Goal: Information Seeking & Learning: Learn about a topic

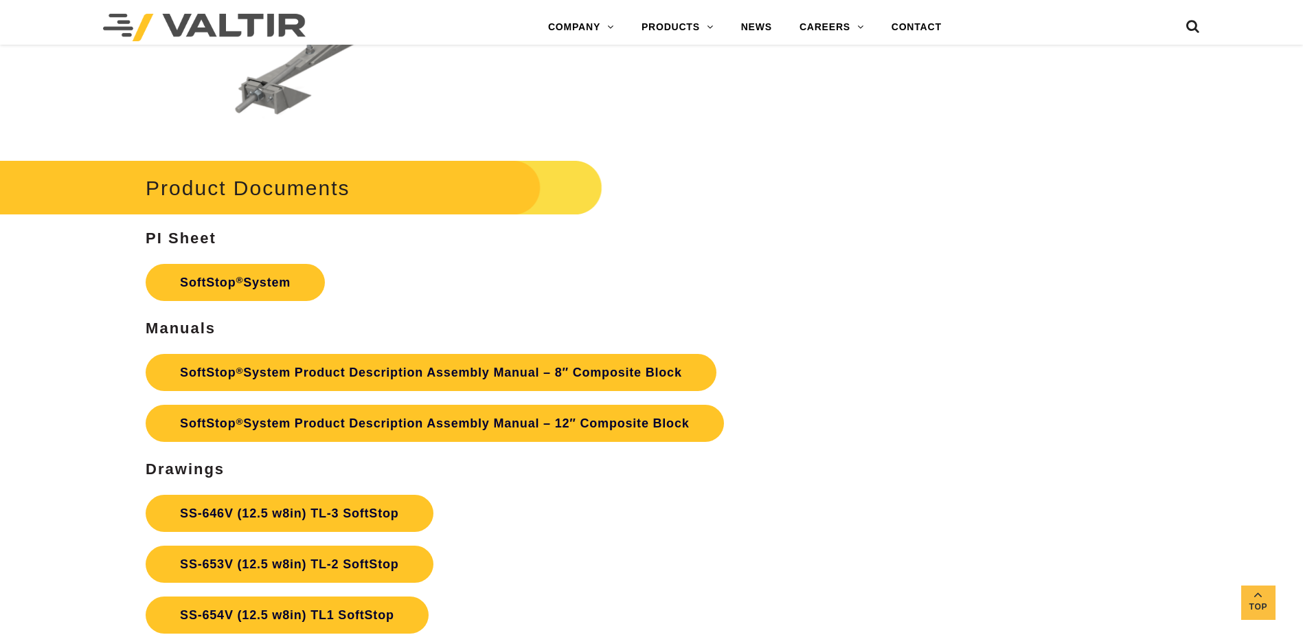
scroll to position [4809, 0]
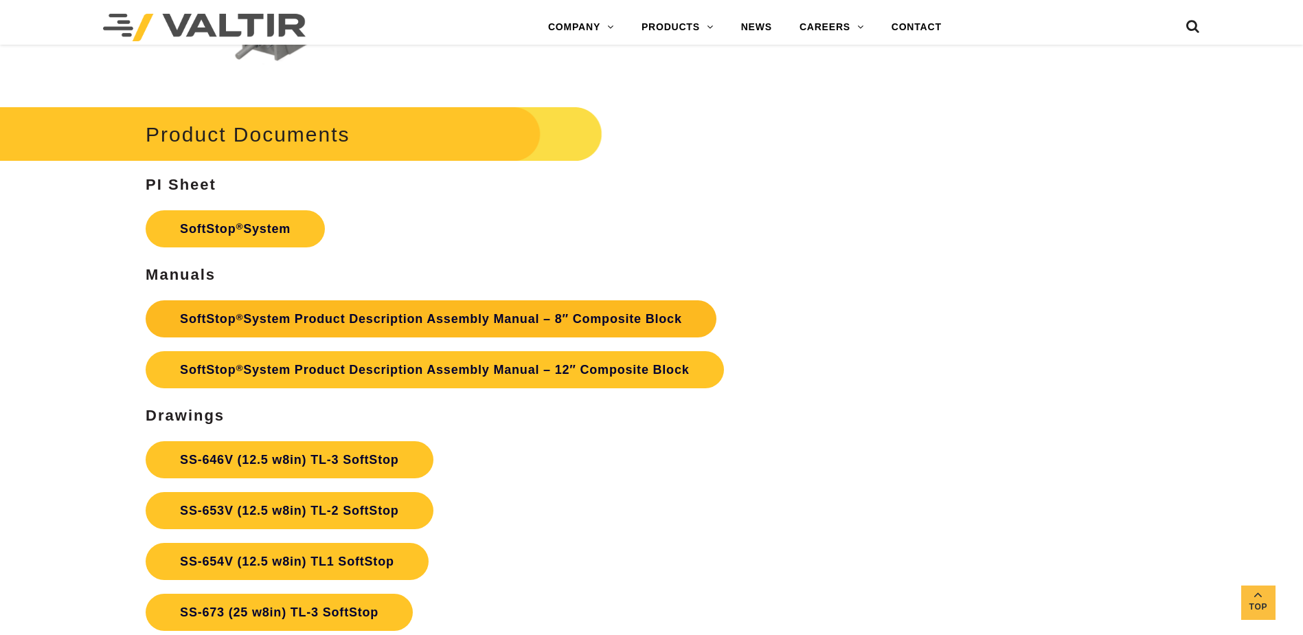
click at [483, 311] on link "SoftStop ® System Product Description Assembly Manual – 8″ Composite Block" at bounding box center [431, 318] width 571 height 37
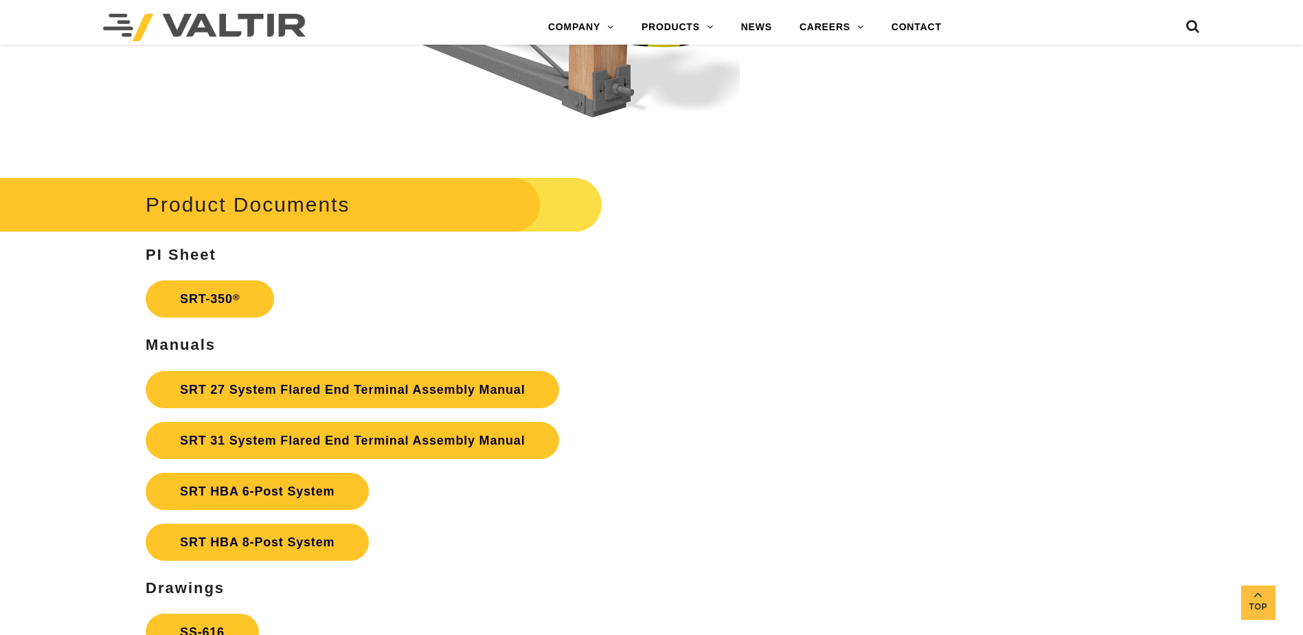
scroll to position [2610, 0]
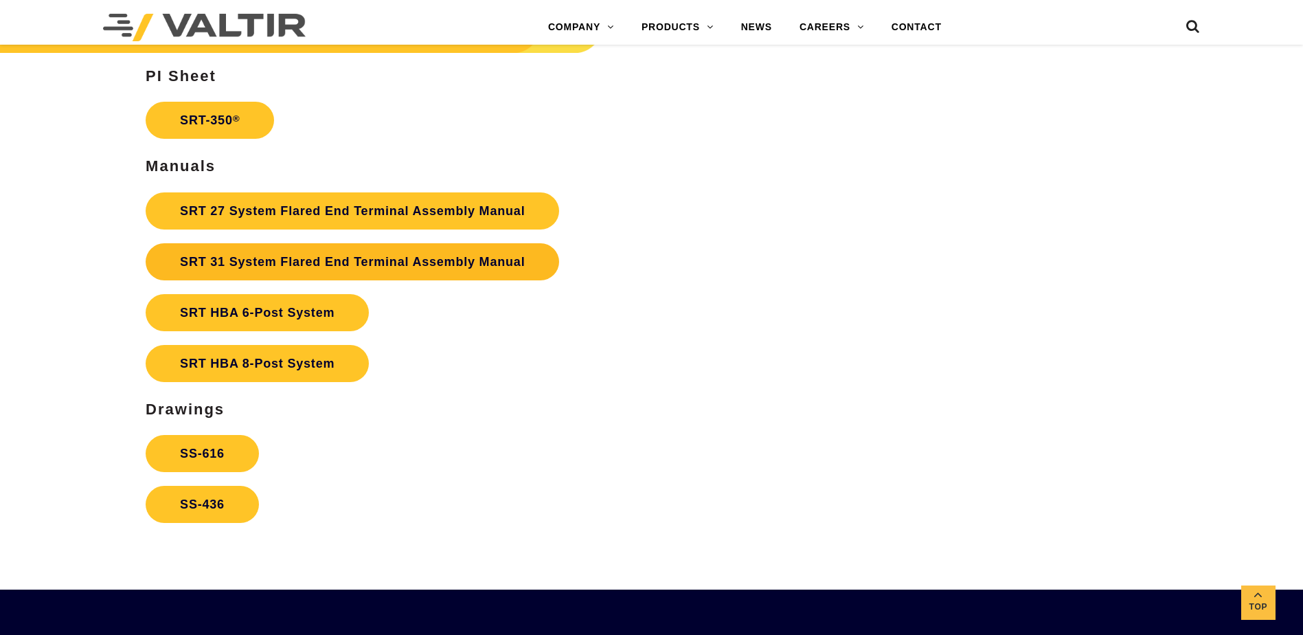
click at [315, 264] on link "SRT 31 System Flared End Terminal Assembly Manual" at bounding box center [353, 261] width 414 height 37
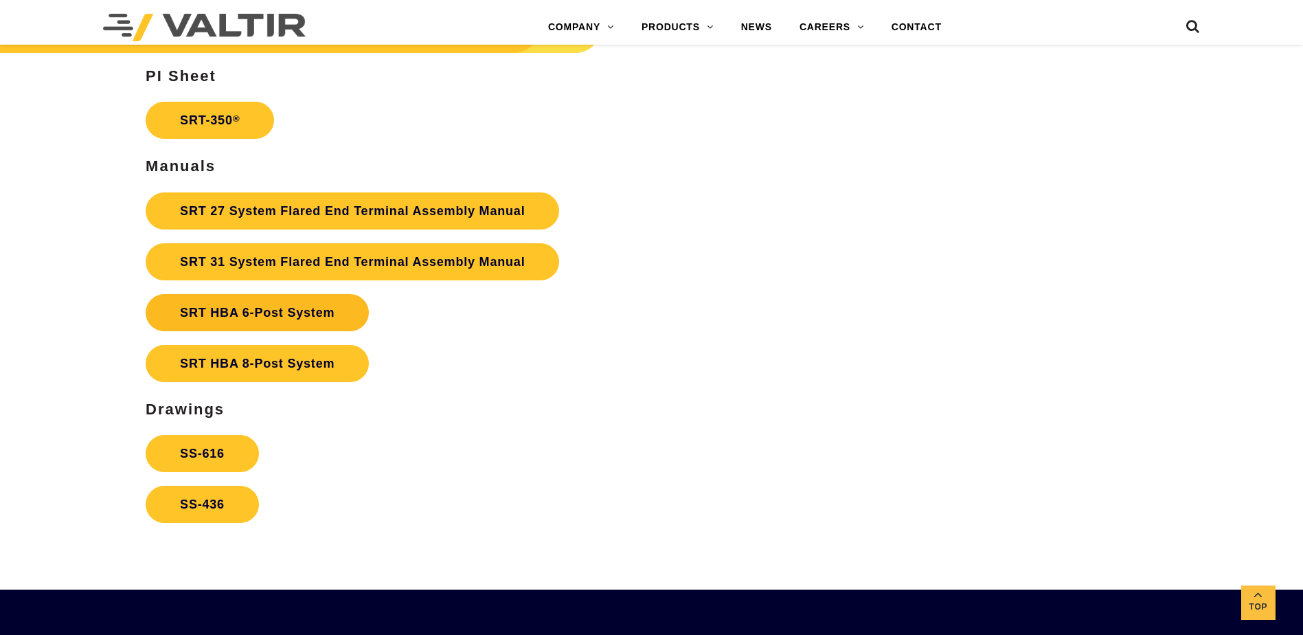
click at [225, 311] on strong "SRT HBA 6-Post System" at bounding box center [257, 313] width 155 height 14
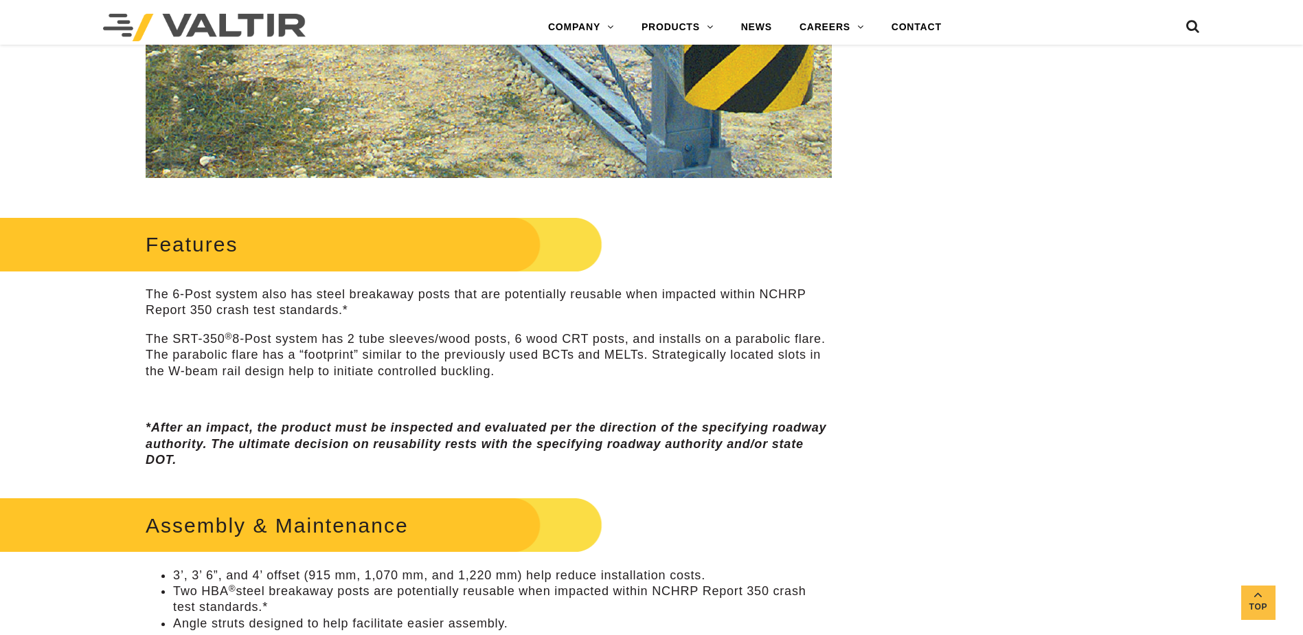
scroll to position [481, 0]
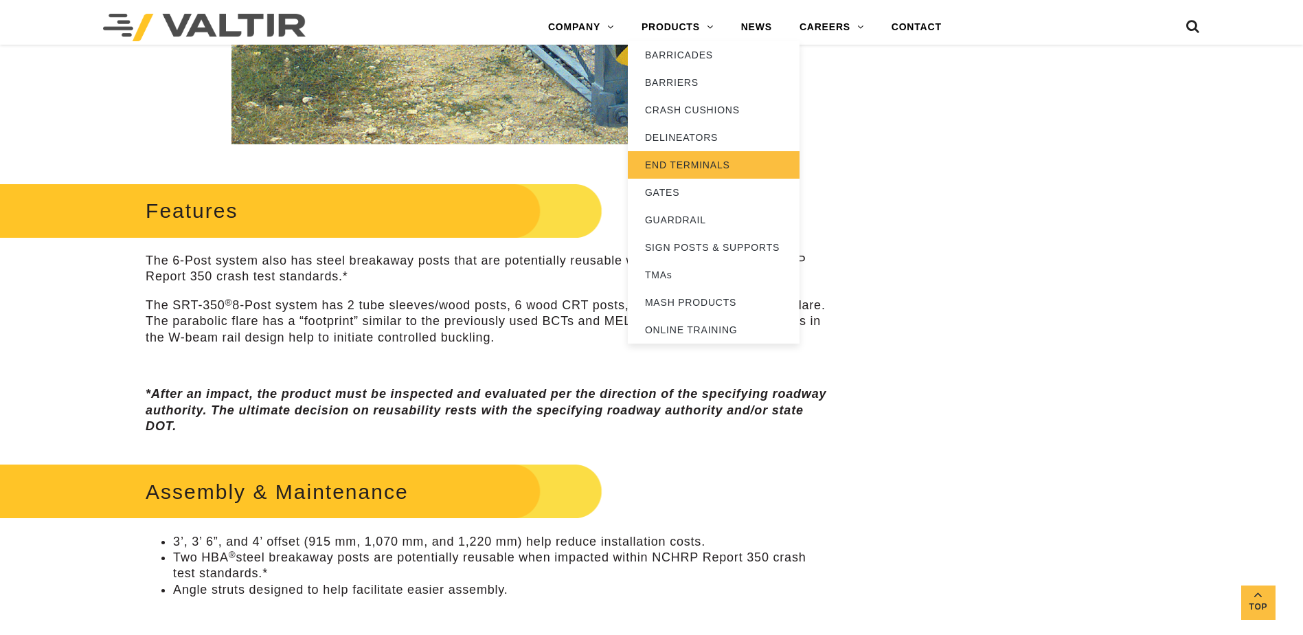
click at [706, 163] on link "END TERMINALS" at bounding box center [714, 164] width 172 height 27
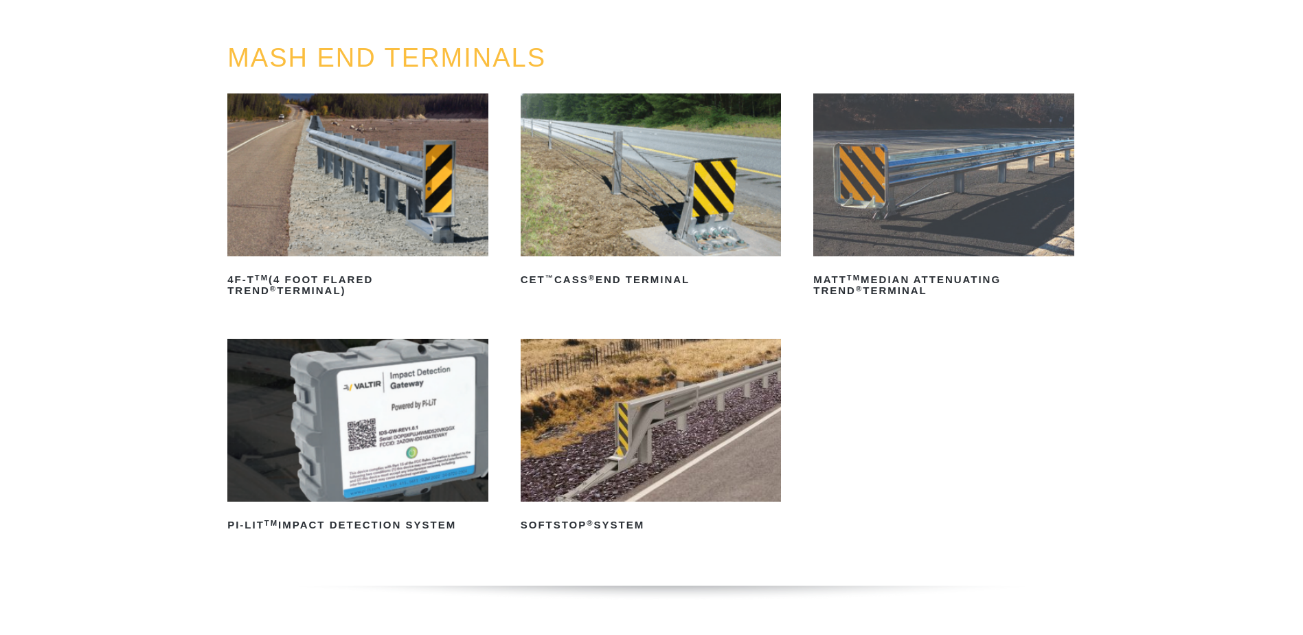
scroll to position [137, 0]
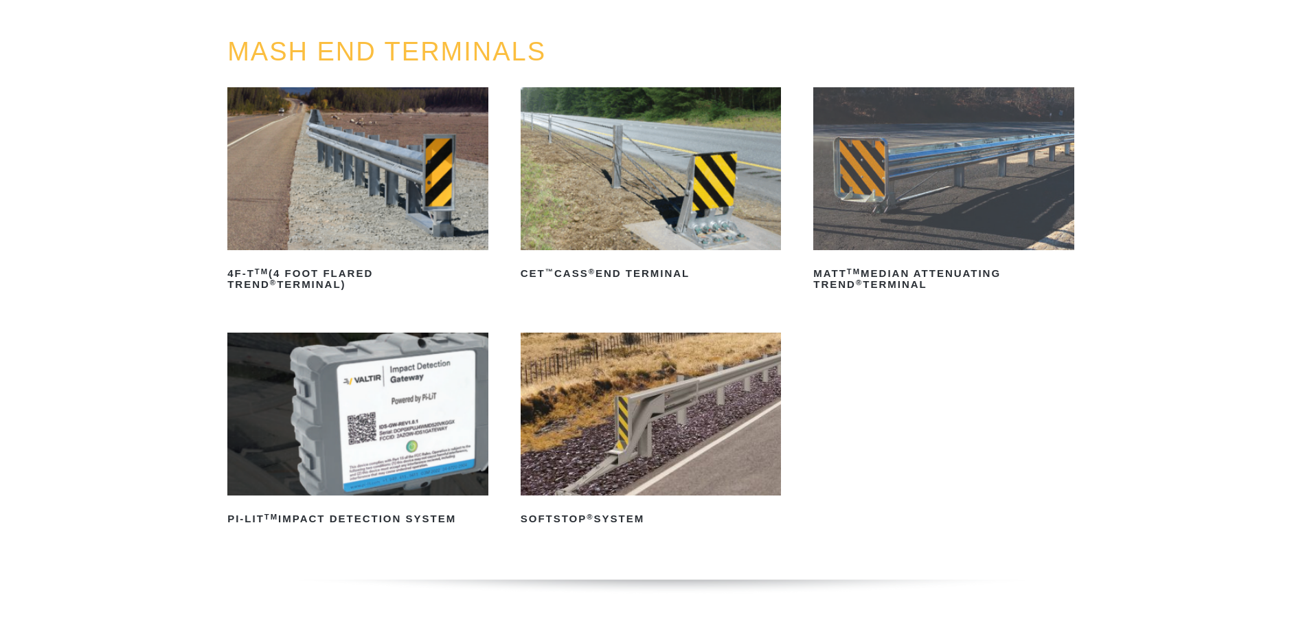
click at [732, 351] on img at bounding box center [651, 413] width 261 height 163
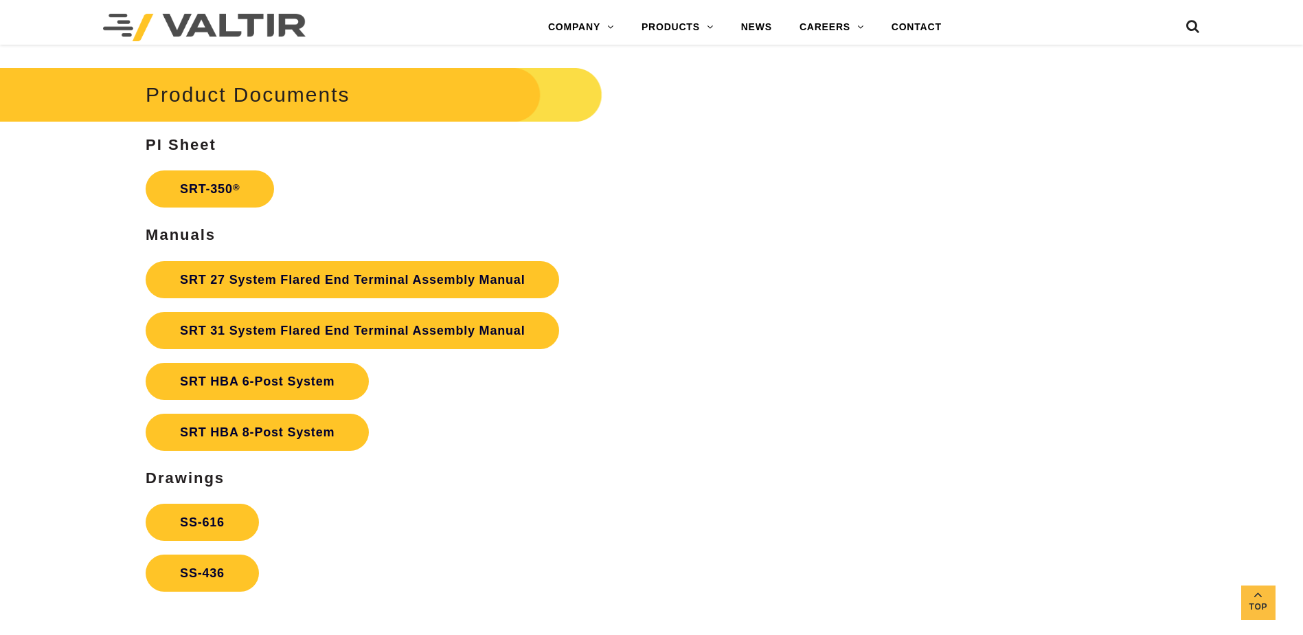
scroll to position [2610, 0]
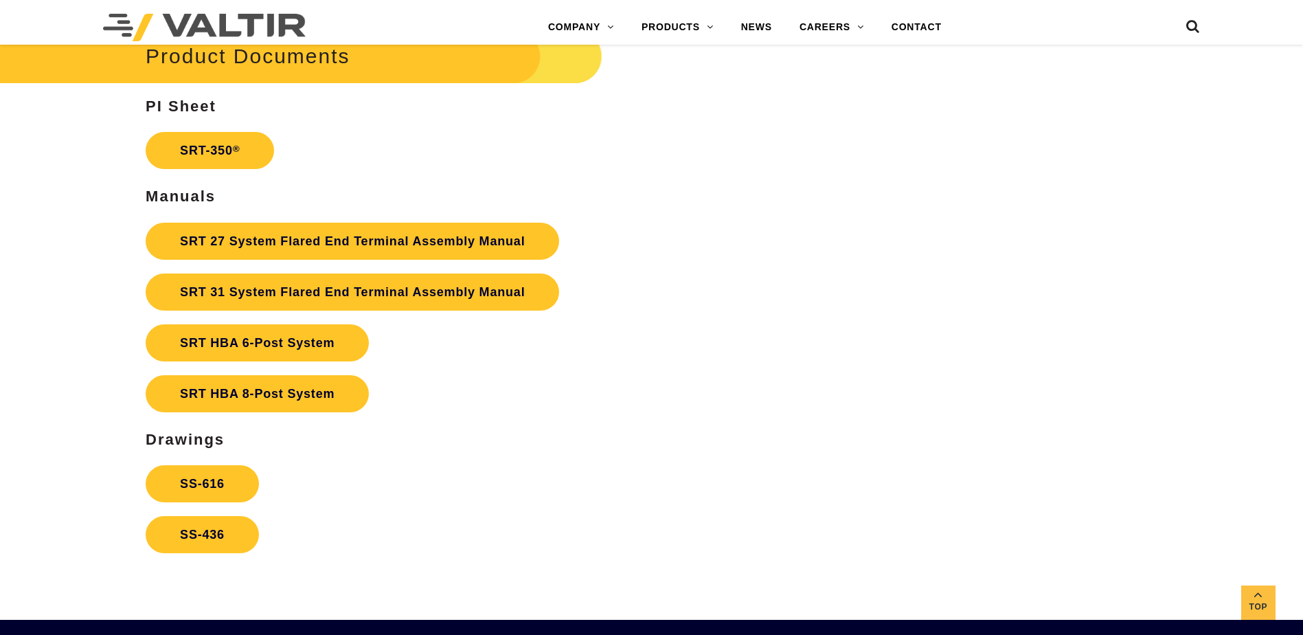
scroll to position [2610, 0]
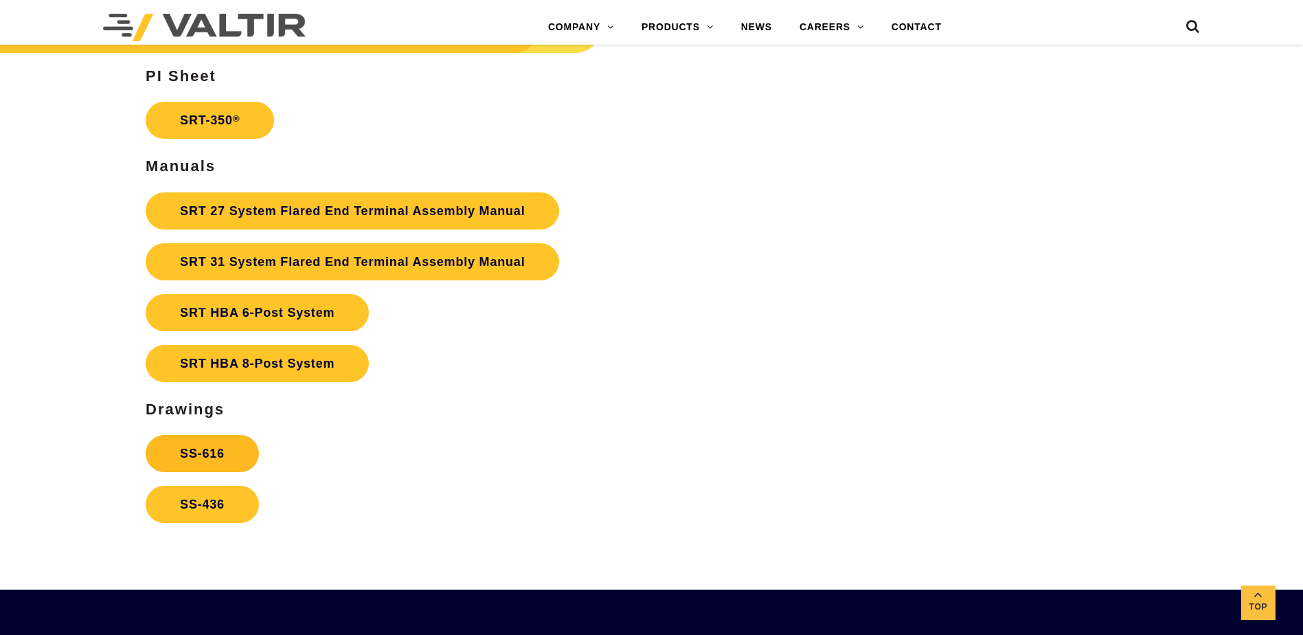
click at [245, 460] on link "SS-616" at bounding box center [202, 453] width 113 height 37
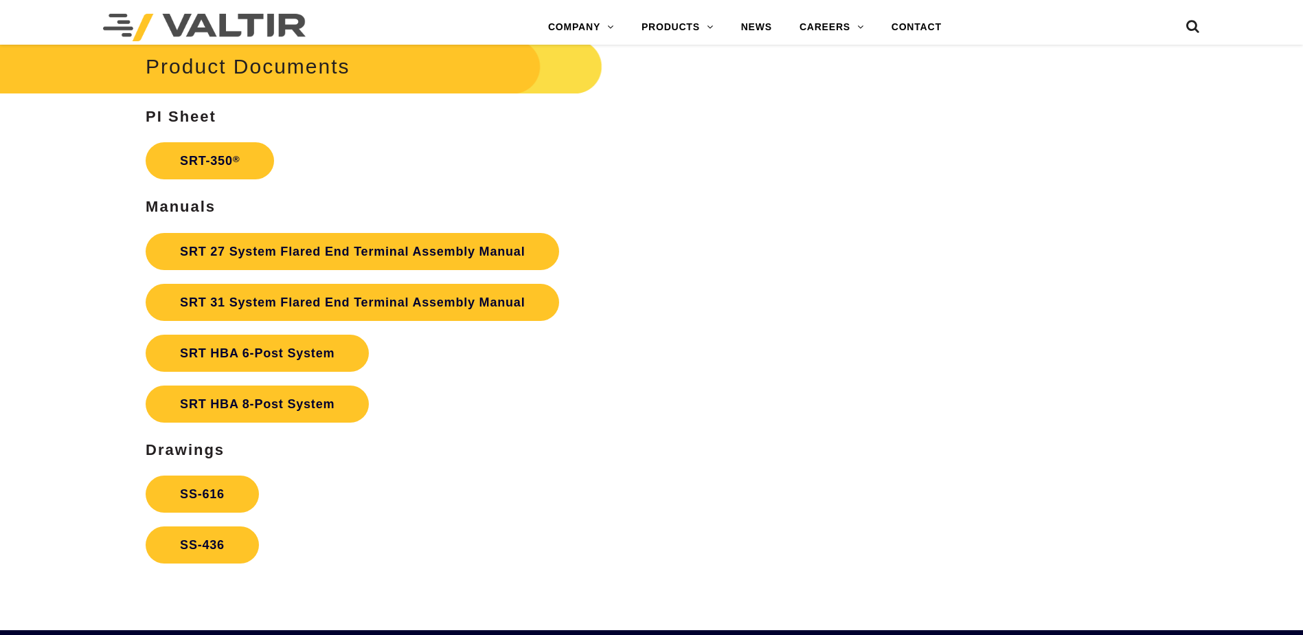
scroll to position [2610, 0]
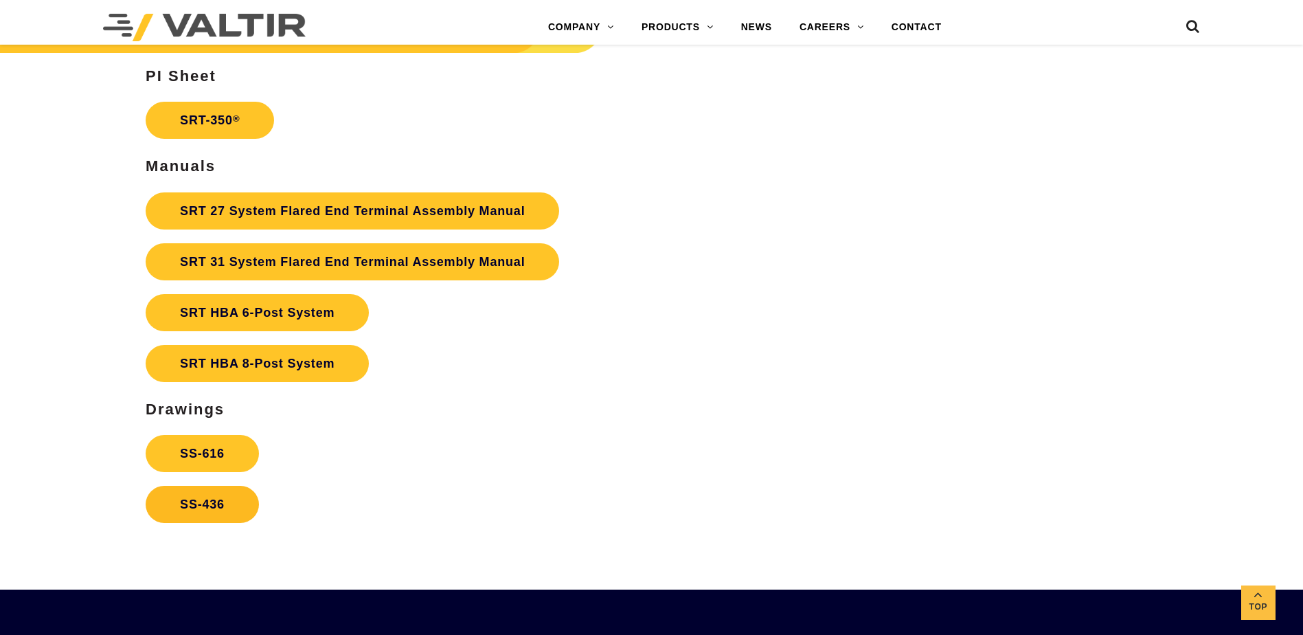
click at [225, 518] on link "SS-436" at bounding box center [202, 504] width 113 height 37
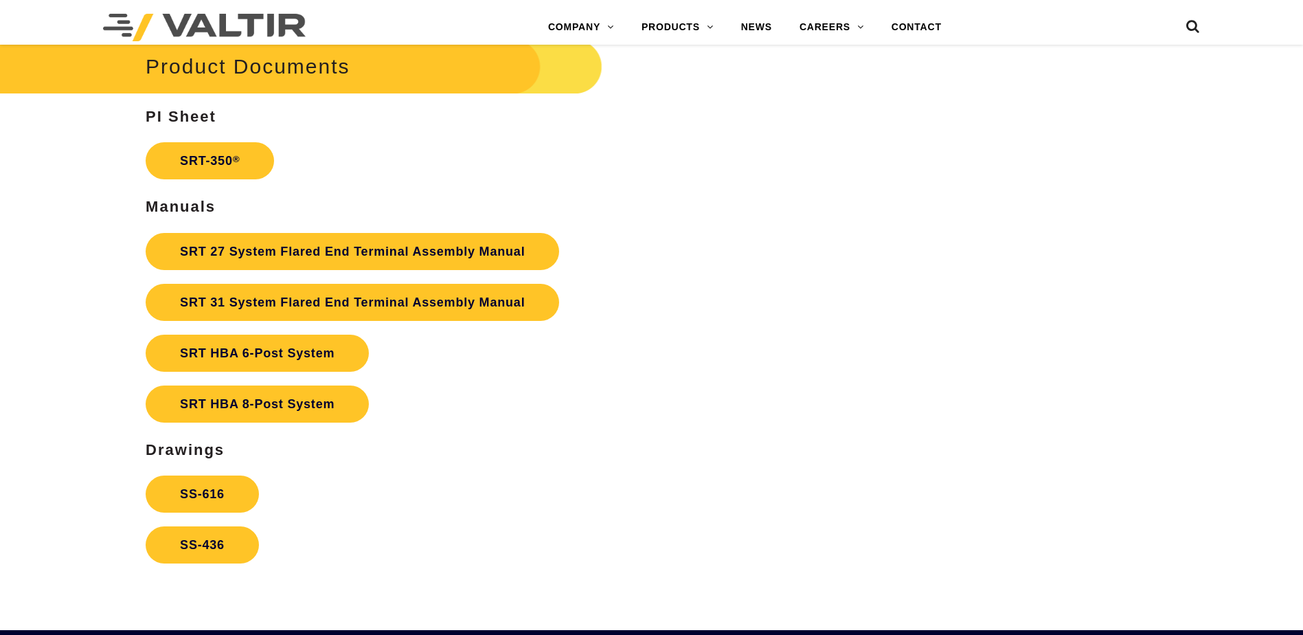
scroll to position [2610, 0]
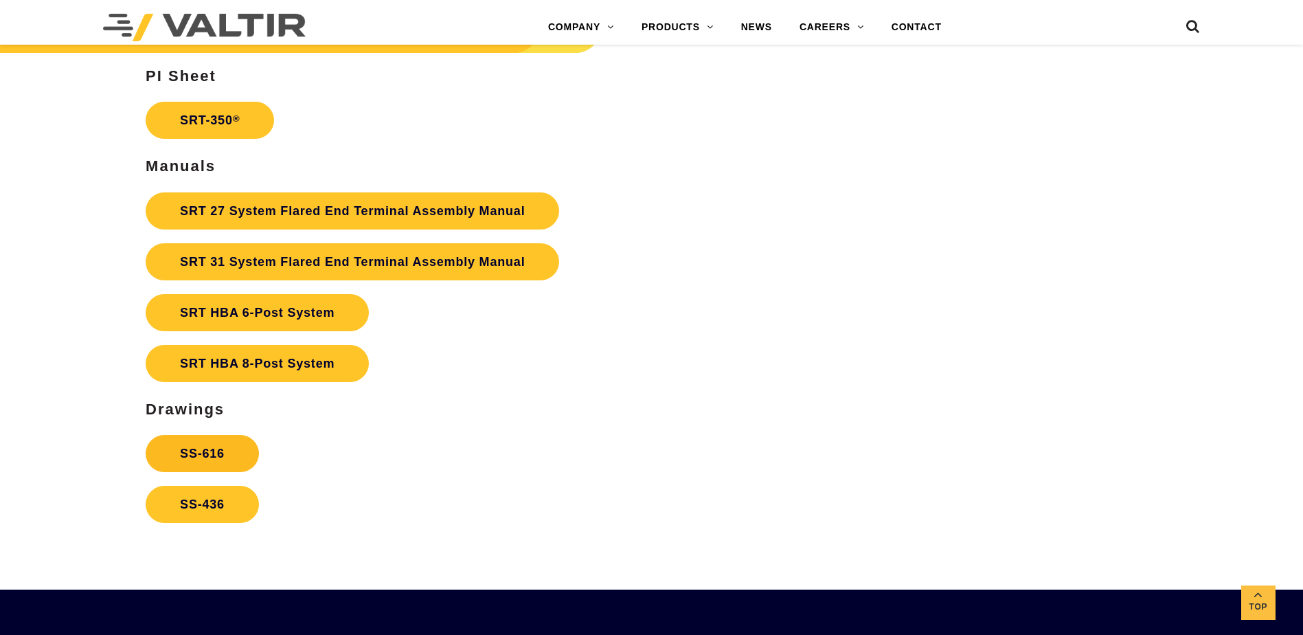
click at [225, 460] on link "SS-616" at bounding box center [202, 453] width 113 height 37
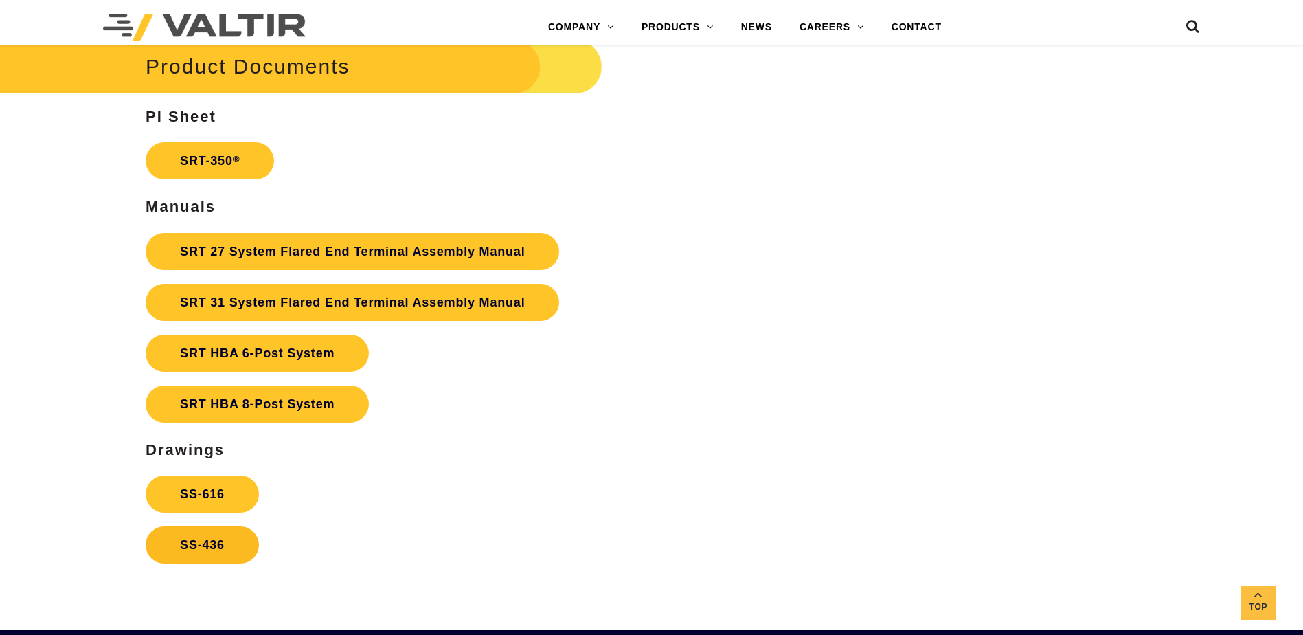
scroll to position [2610, 0]
